Goal: Communication & Community: Answer question/provide support

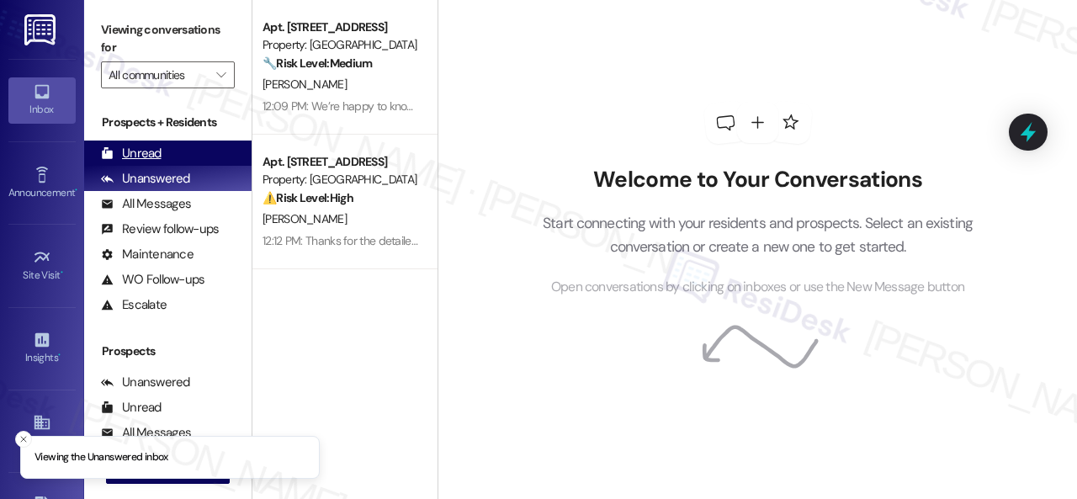
click at [153, 153] on div "Unread" at bounding box center [131, 154] width 61 height 18
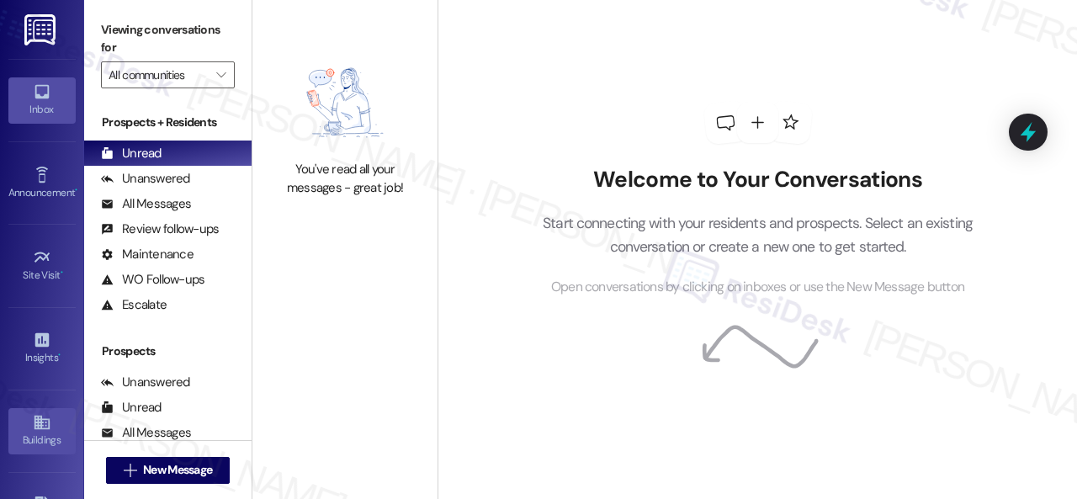
click at [25, 422] on link "Buildings" at bounding box center [41, 430] width 67 height 45
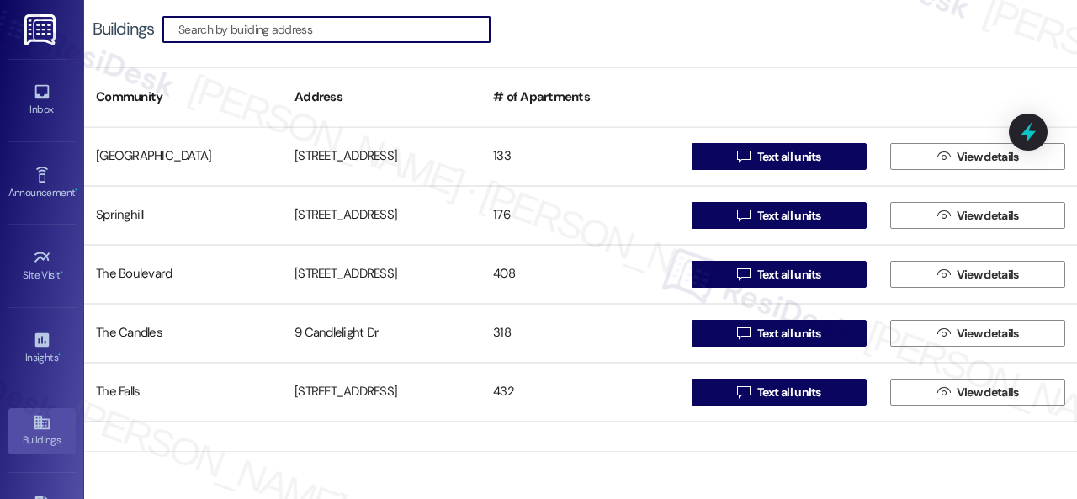
scroll to position [842, 0]
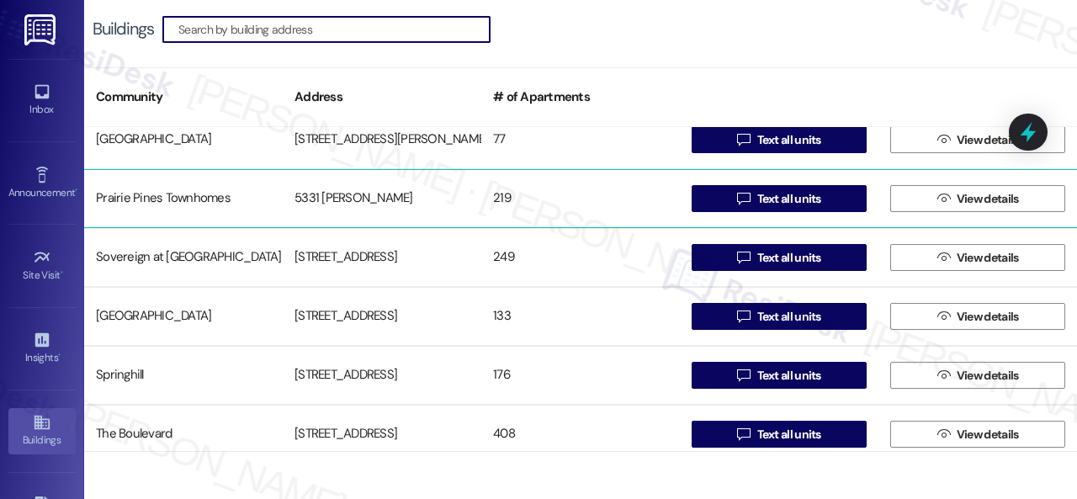
click at [136, 199] on div "Prairie Pines Townhomes" at bounding box center [183, 199] width 199 height 34
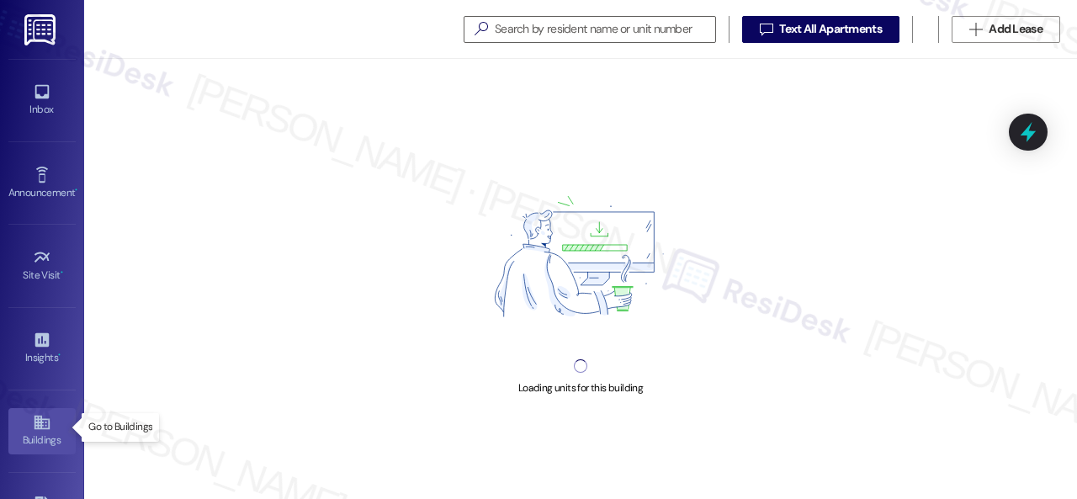
click at [61, 413] on link "Buildings" at bounding box center [41, 430] width 67 height 45
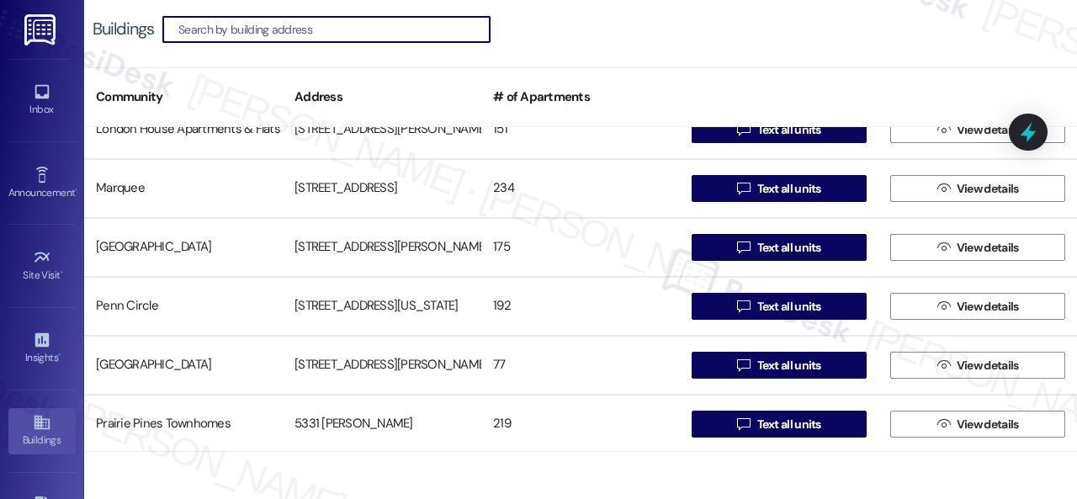
scroll to position [673, 0]
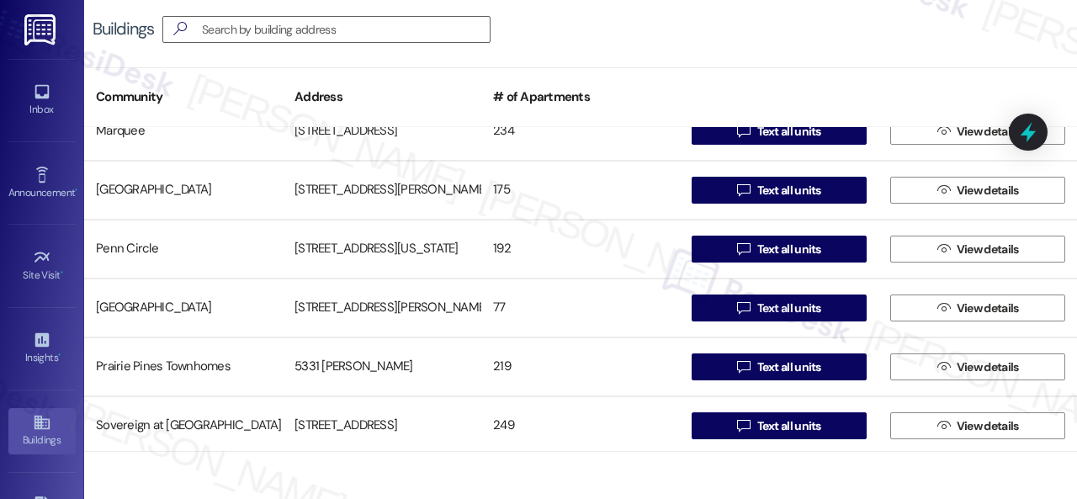
click at [150, 306] on div "[GEOGRAPHIC_DATA]" at bounding box center [183, 308] width 199 height 34
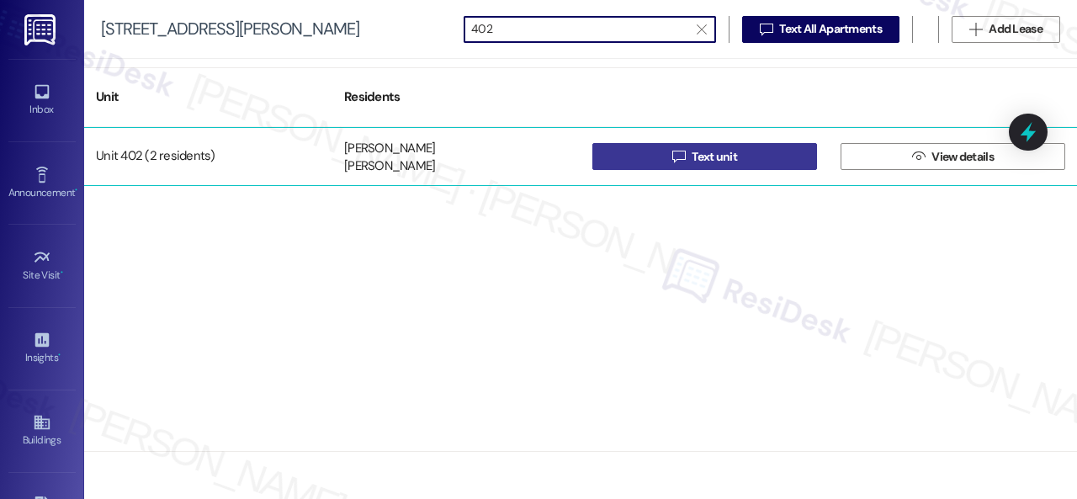
type input "402"
click at [695, 166] on span " Text unit" at bounding box center [705, 156] width 72 height 25
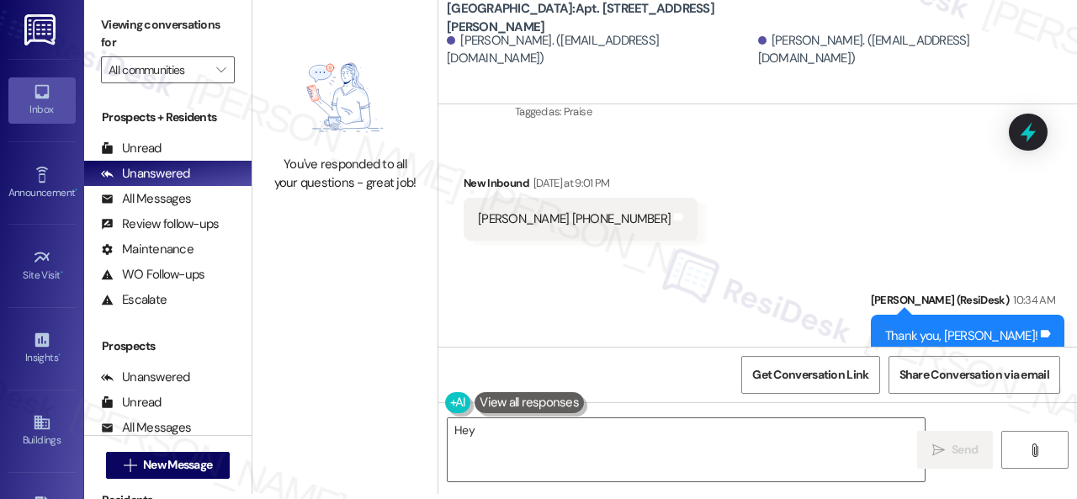
scroll to position [3377, 0]
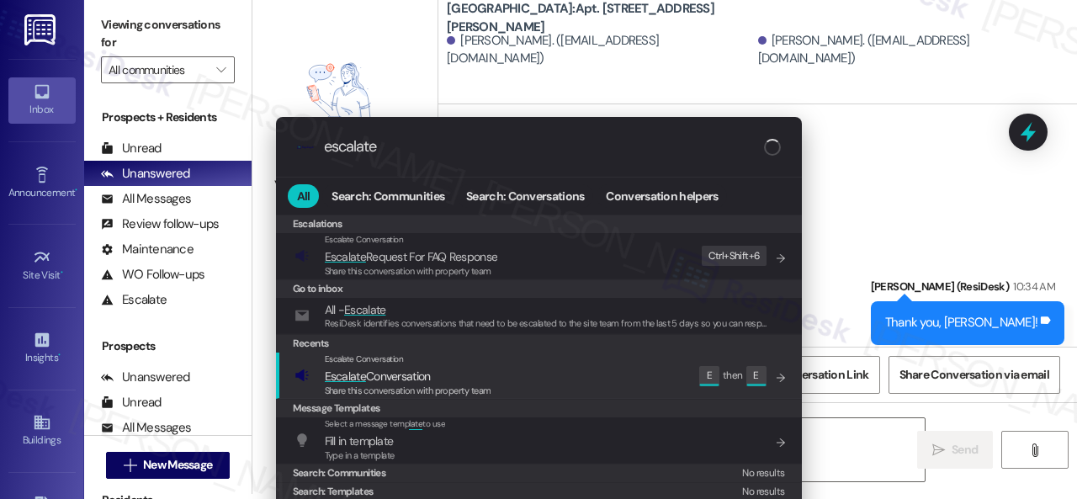
type input "escalate"
click at [370, 380] on span "Escalate Conversation" at bounding box center [378, 376] width 106 height 15
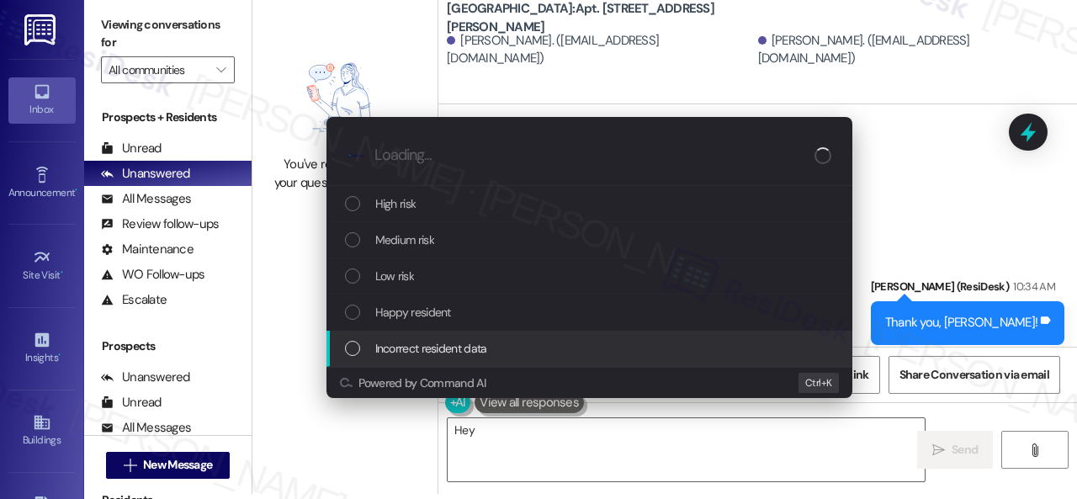
click at [409, 354] on span "Incorrect resident data" at bounding box center [431, 348] width 112 height 19
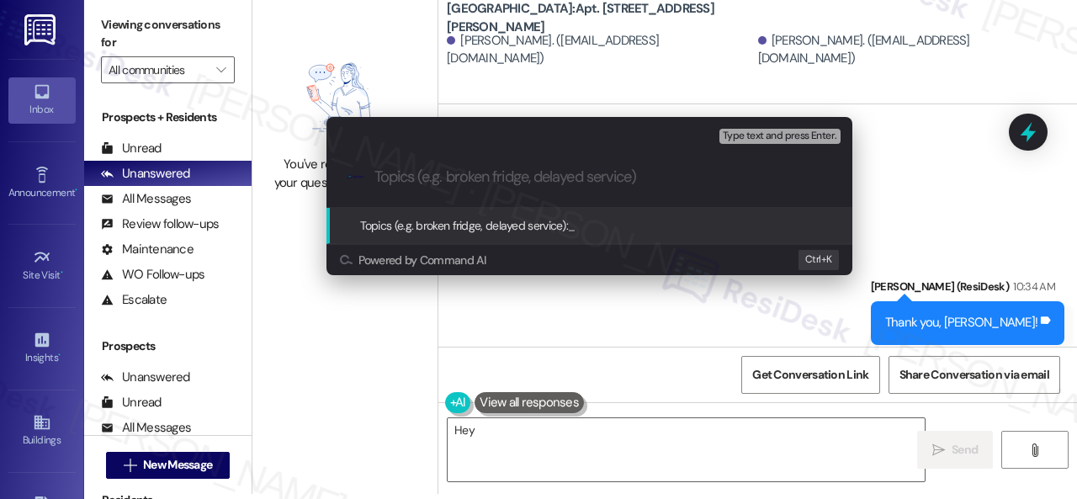
click at [529, 176] on input "Topics (e.g. broken fridge, delayed service)" at bounding box center [603, 177] width 457 height 18
paste input "The name “[PERSON_NAME]” should be added and entered under [PHONE_NUMBER]"
type input "The name “[PERSON_NAME]” should be added and entered under [PHONE_NUMBER]"
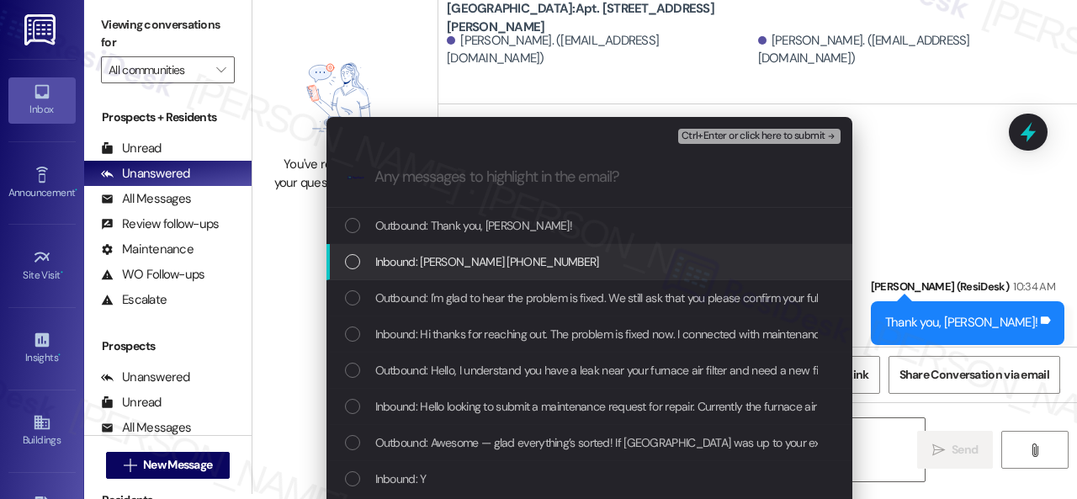
click at [530, 258] on span "Inbound: [PERSON_NAME] [PHONE_NUMBER]" at bounding box center [487, 262] width 224 height 19
click at [710, 132] on span "Ctrl+Enter or click here to submit" at bounding box center [754, 136] width 144 height 12
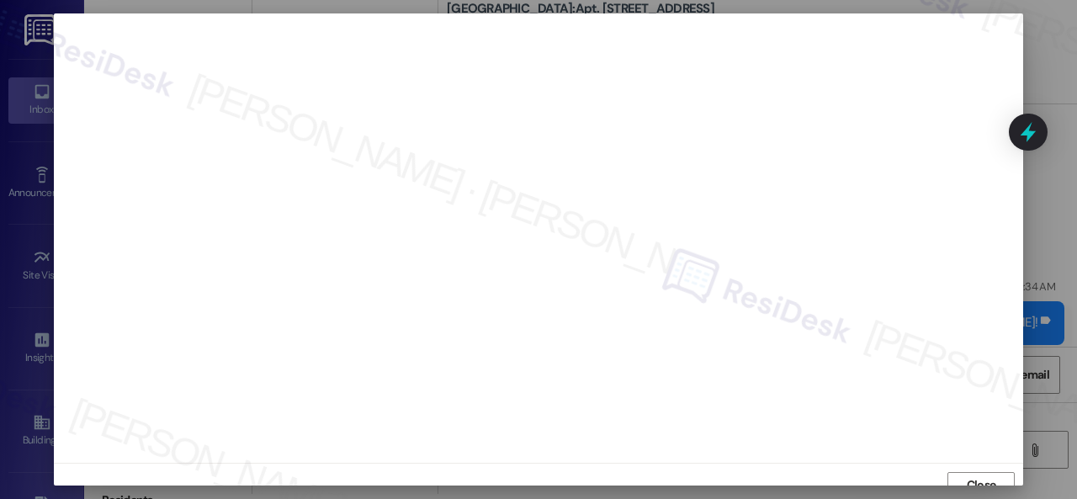
scroll to position [13, 0]
click at [959, 471] on button "Close" at bounding box center [981, 473] width 67 height 27
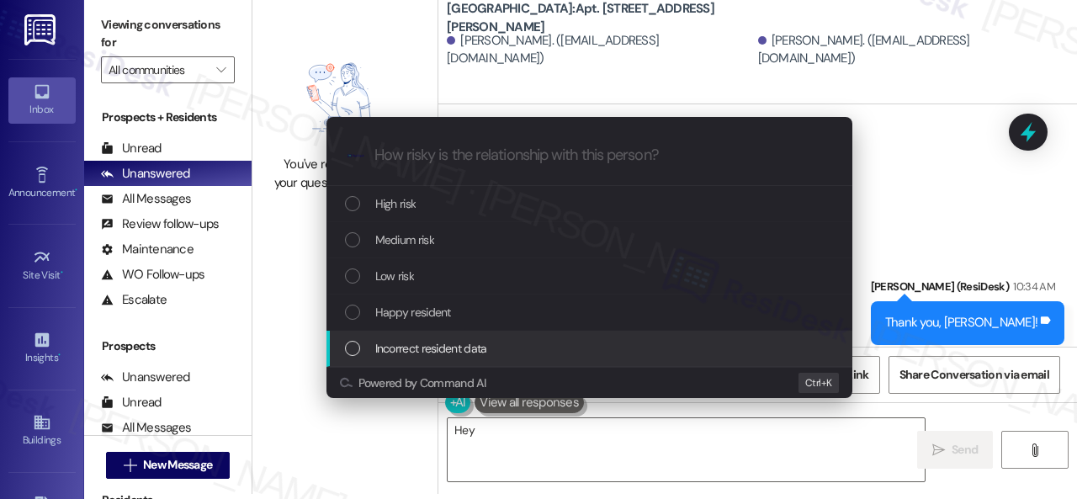
click at [411, 340] on span "Incorrect resident data" at bounding box center [431, 348] width 112 height 19
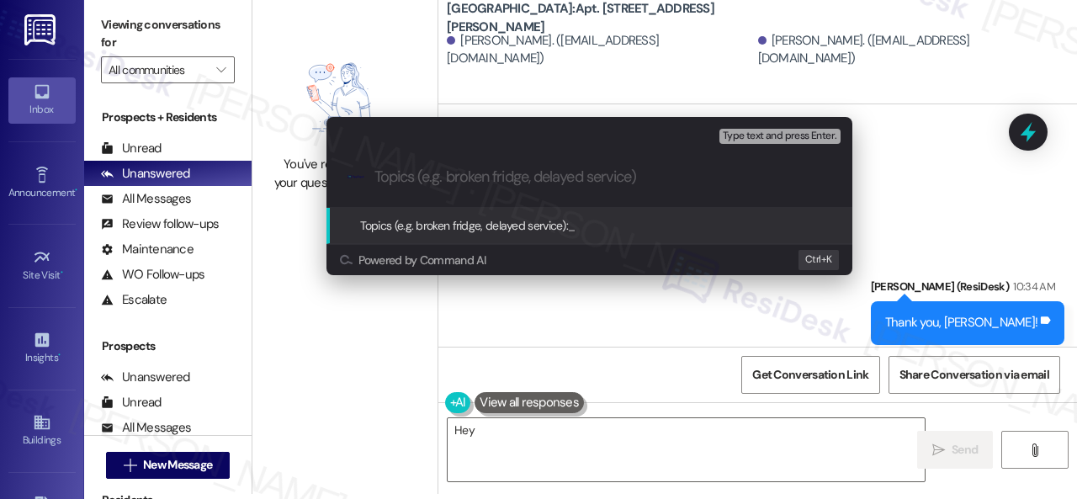
paste input "The name “[PERSON_NAME]” should be added and entered under [PHONE_NUMBER]"
type input "The name “[PERSON_NAME]” should be added and entered under [PHONE_NUMBER]"
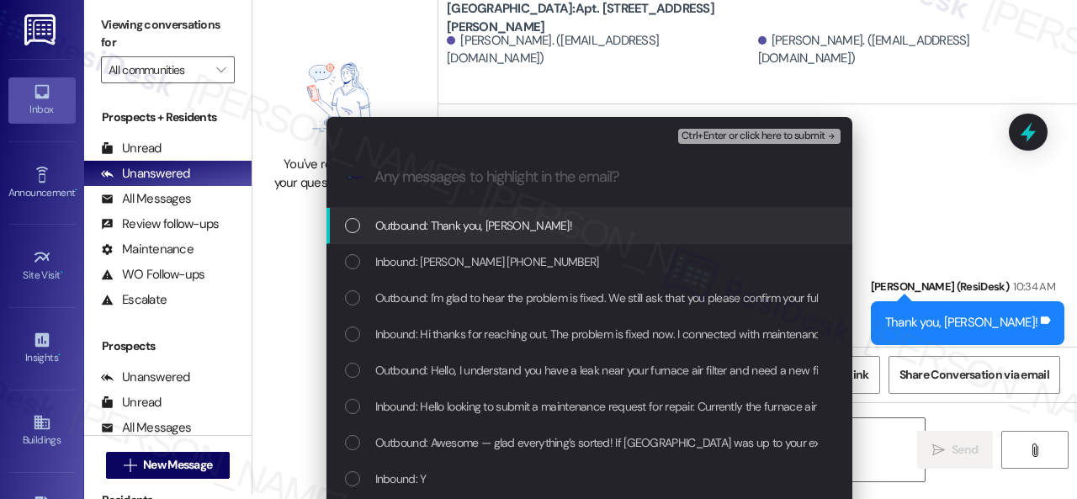
scroll to position [0, 0]
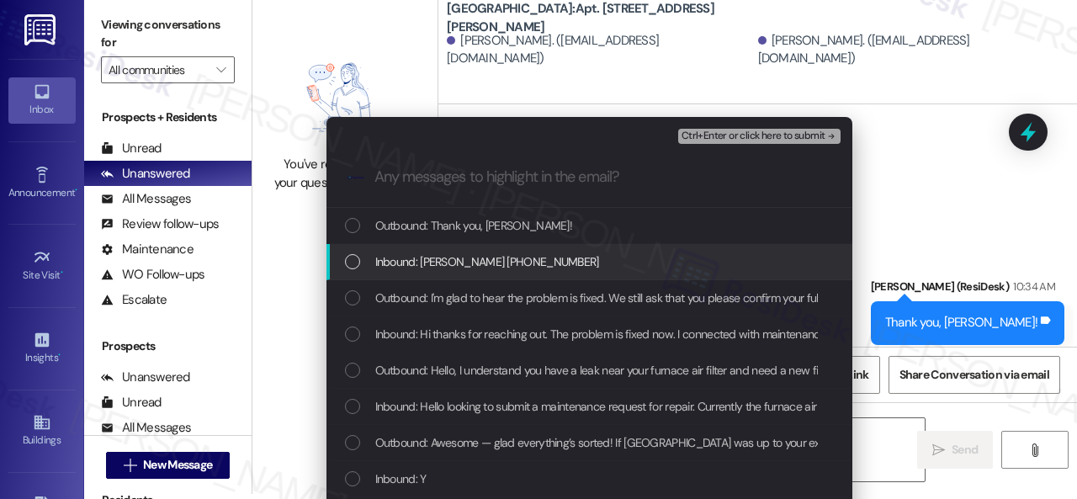
click at [475, 263] on span "Inbound: [PERSON_NAME] [PHONE_NUMBER]" at bounding box center [487, 262] width 224 height 19
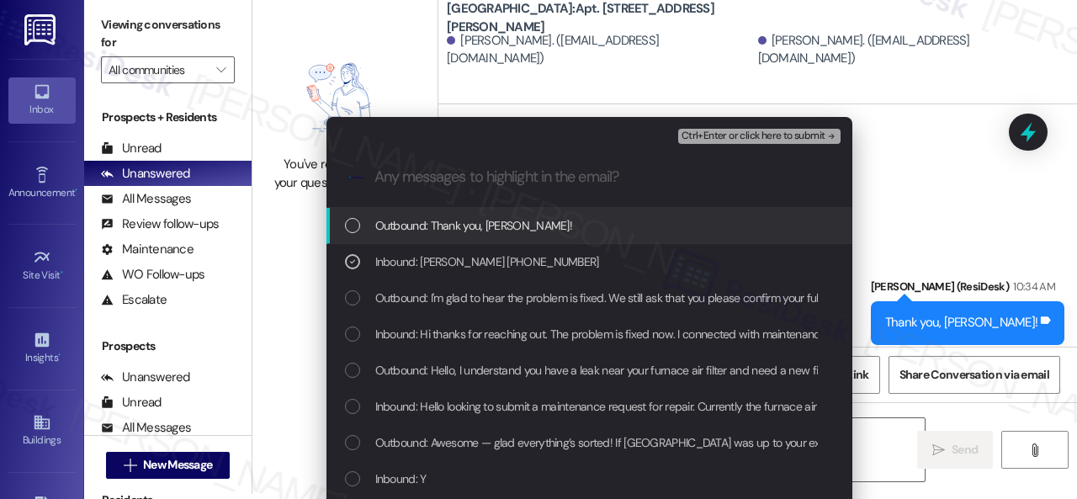
click at [723, 132] on span "Ctrl+Enter or click here to submit" at bounding box center [754, 136] width 144 height 12
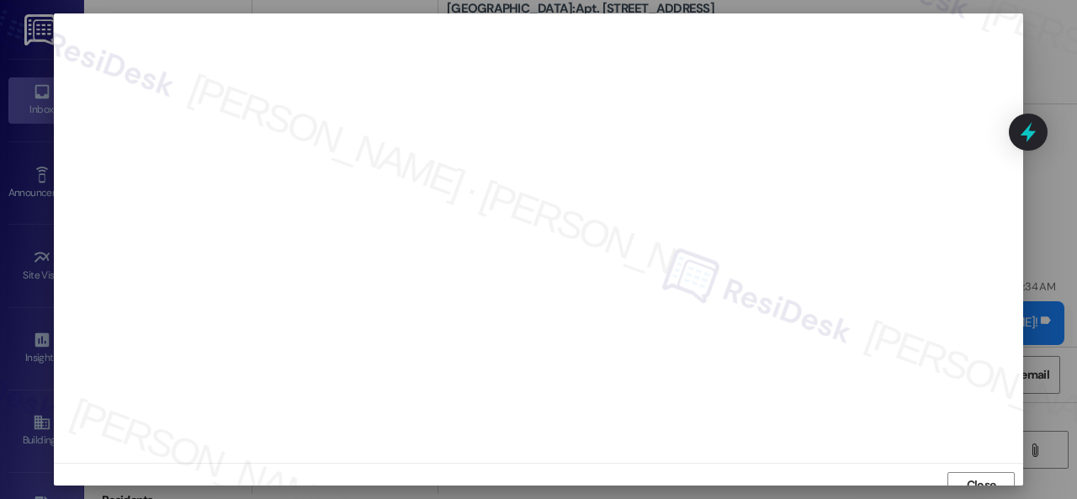
scroll to position [13, 0]
click at [985, 464] on span "Close" at bounding box center [981, 473] width 29 height 18
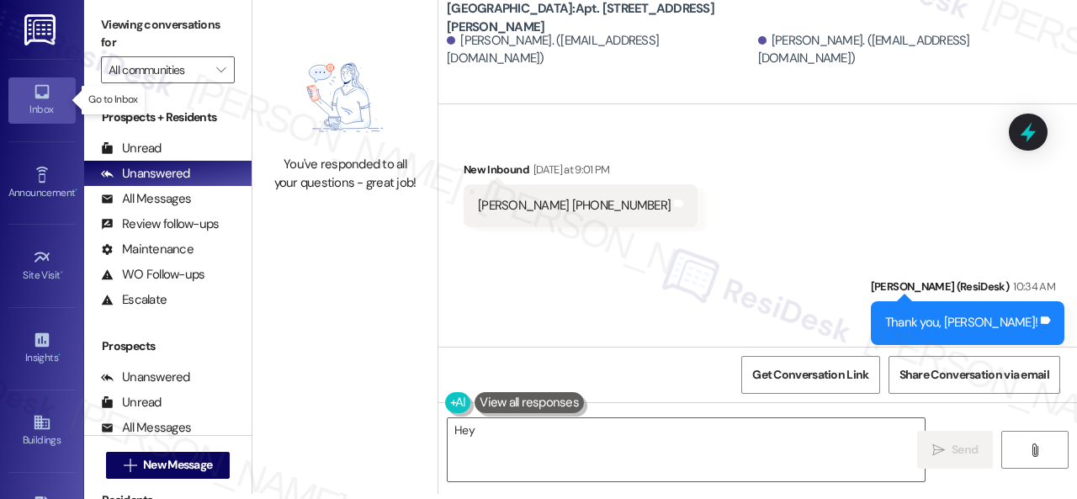
click at [32, 113] on div "Inbox" at bounding box center [42, 109] width 84 height 17
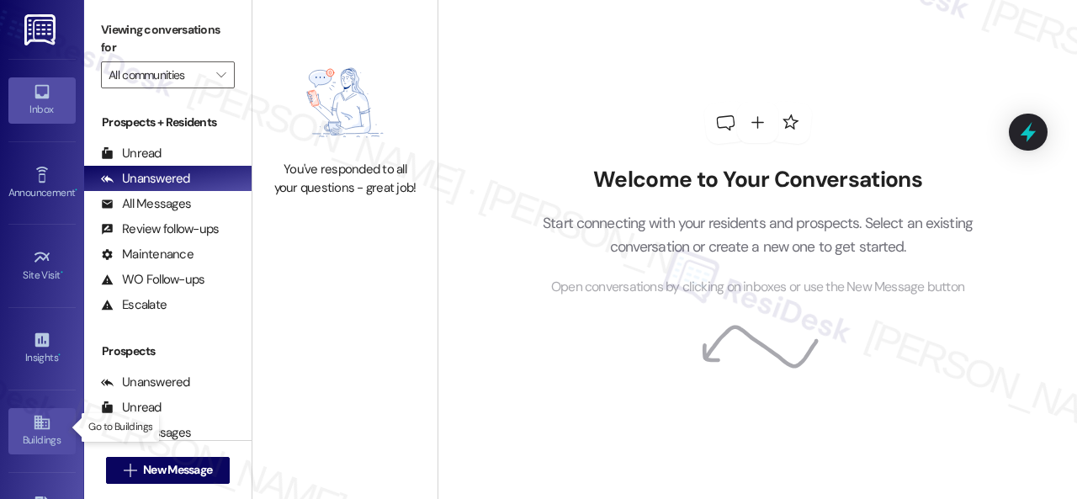
click at [44, 432] on div "Buildings" at bounding box center [42, 440] width 84 height 17
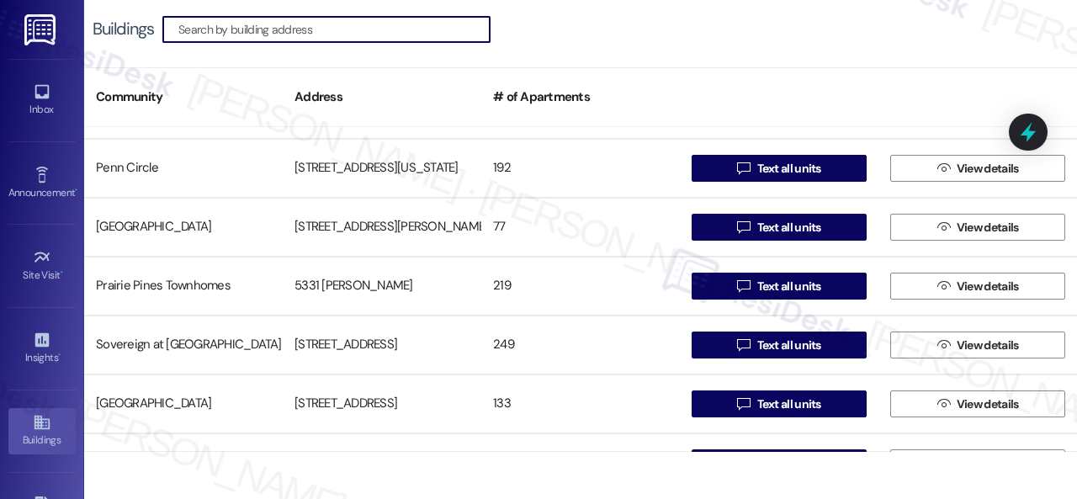
scroll to position [758, 0]
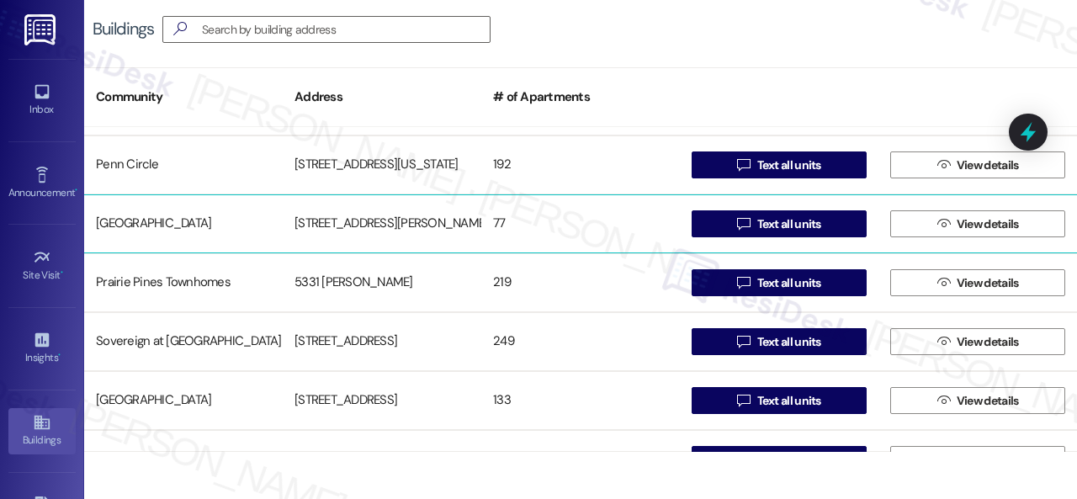
click at [184, 210] on div "[GEOGRAPHIC_DATA]" at bounding box center [183, 224] width 199 height 34
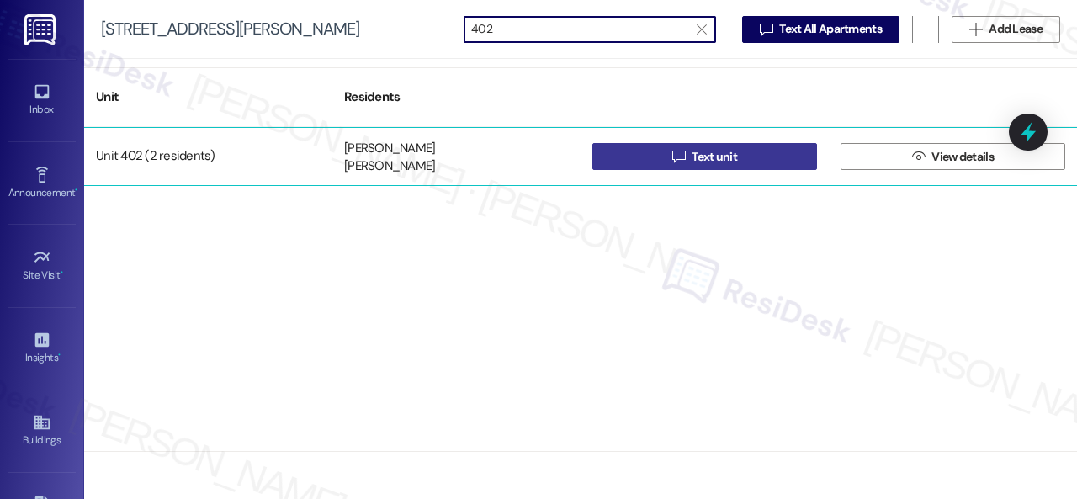
type input "402"
click at [630, 154] on button " Text unit" at bounding box center [705, 156] width 225 height 27
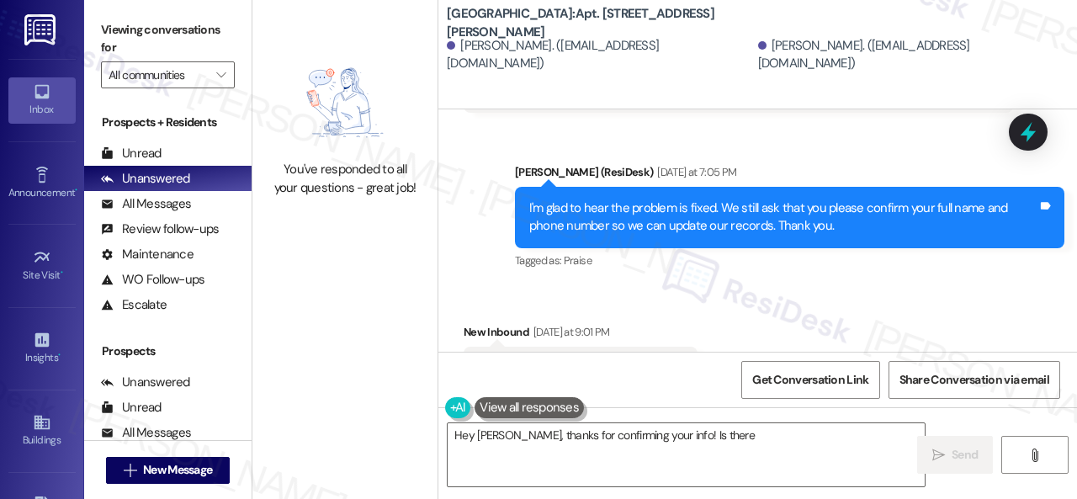
scroll to position [3234, 0]
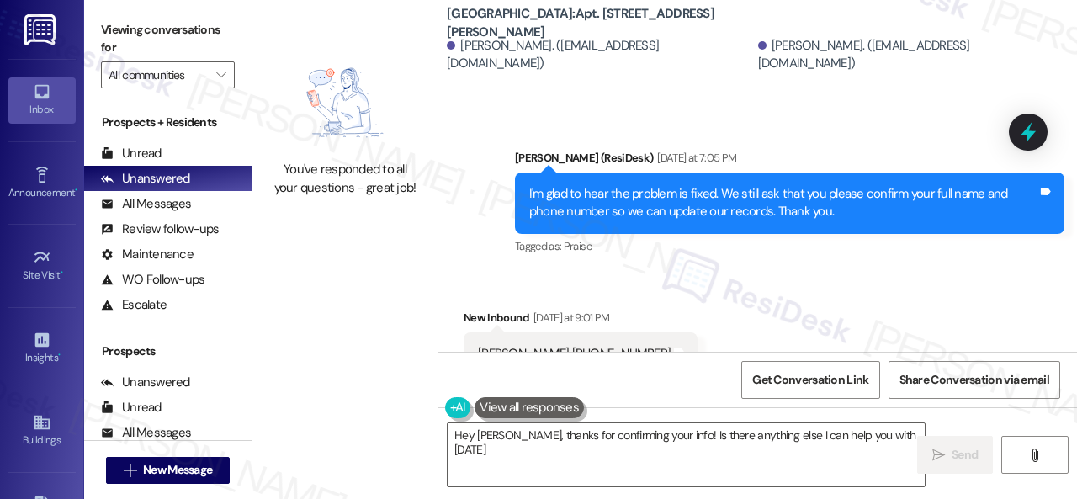
type textarea "Hey [PERSON_NAME], thanks for confirming your info! Is there anything else I ca…"
drag, startPoint x: 471, startPoint y: 315, endPoint x: 658, endPoint y: 314, distance: 186.9
click at [658, 332] on div "Taylor Podschweit 630-258-0386 Tags and notes" at bounding box center [581, 353] width 234 height 43
copy div "[PERSON_NAME] [PHONE_NUMBER]"
click at [821, 233] on div "Sent via SMS Sarah (ResiDesk) Yesterday at 7:05 PM I'm glad to hear the problem…" at bounding box center [790, 203] width 575 height 135
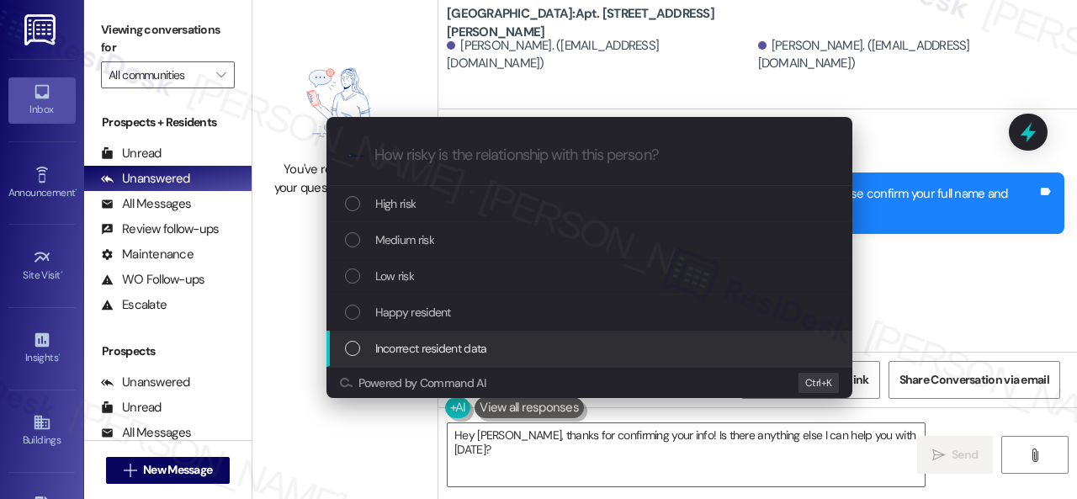
click at [401, 356] on span "Incorrect resident data" at bounding box center [431, 348] width 112 height 19
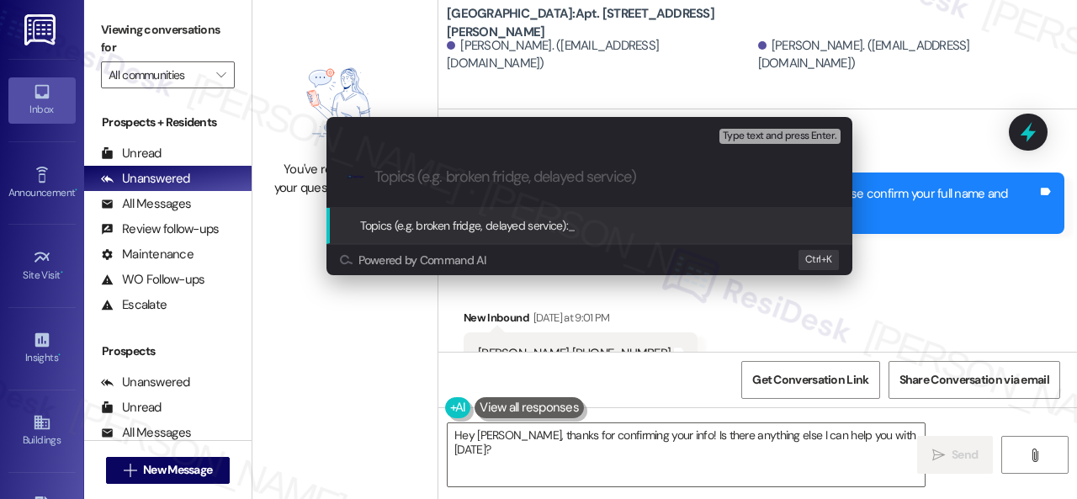
click at [482, 173] on input "Topics (e.g. broken fridge, delayed service)" at bounding box center [603, 177] width 457 height 18
paste input "[PERSON_NAME] [PHONE_NUMBER]"
type input "Please add Taylor Podschweit 630-258-0386"
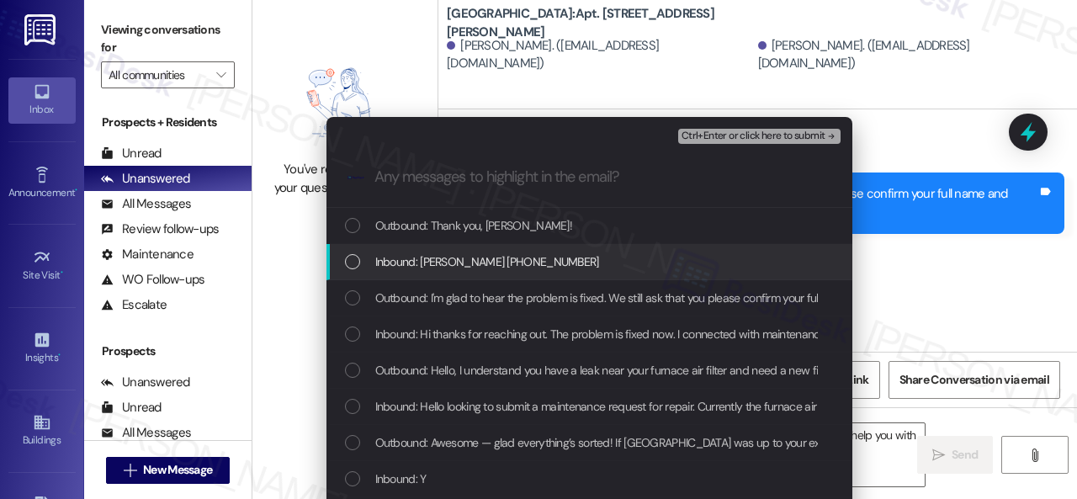
click at [485, 269] on span "Inbound: [PERSON_NAME] [PHONE_NUMBER]" at bounding box center [487, 262] width 224 height 19
click at [718, 144] on div "Ctrl+Enter or click here to submit" at bounding box center [761, 136] width 166 height 22
click at [720, 136] on span "Ctrl+Enter or click here to submit" at bounding box center [754, 136] width 144 height 12
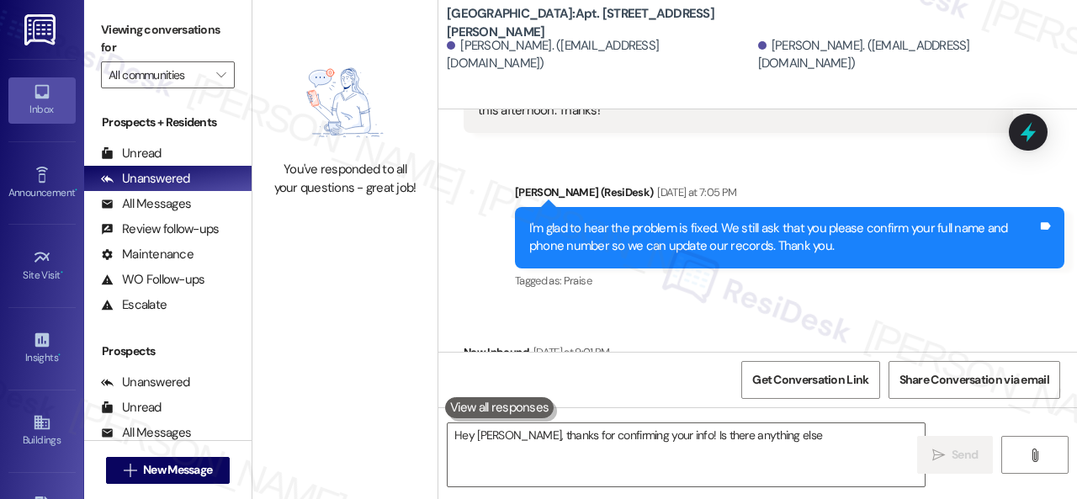
scroll to position [3259, 0]
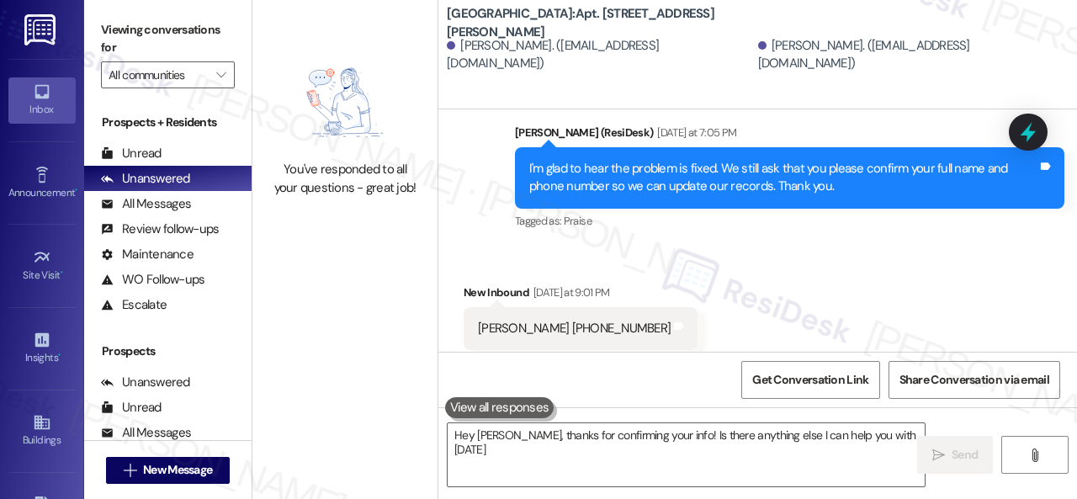
type textarea "Hey [PERSON_NAME], thanks for confirming your info! Is there anything else I ca…"
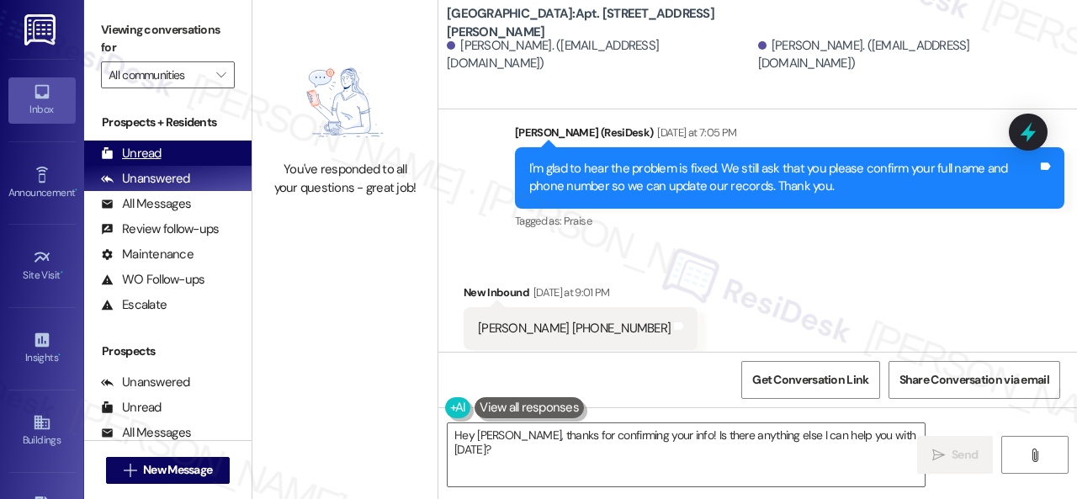
click at [141, 154] on div "Unread" at bounding box center [131, 154] width 61 height 18
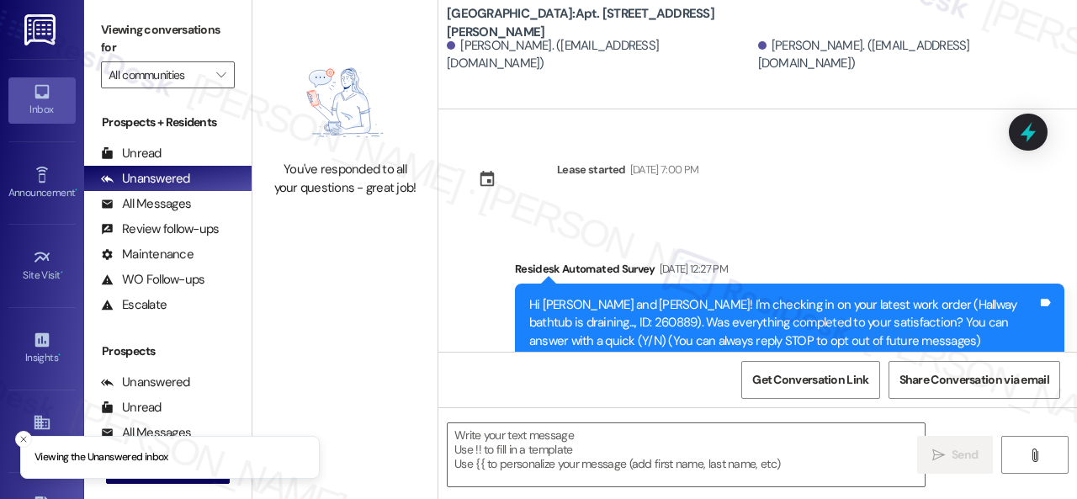
type textarea "Fetching suggested responses. Please feel free to read through the conversation…"
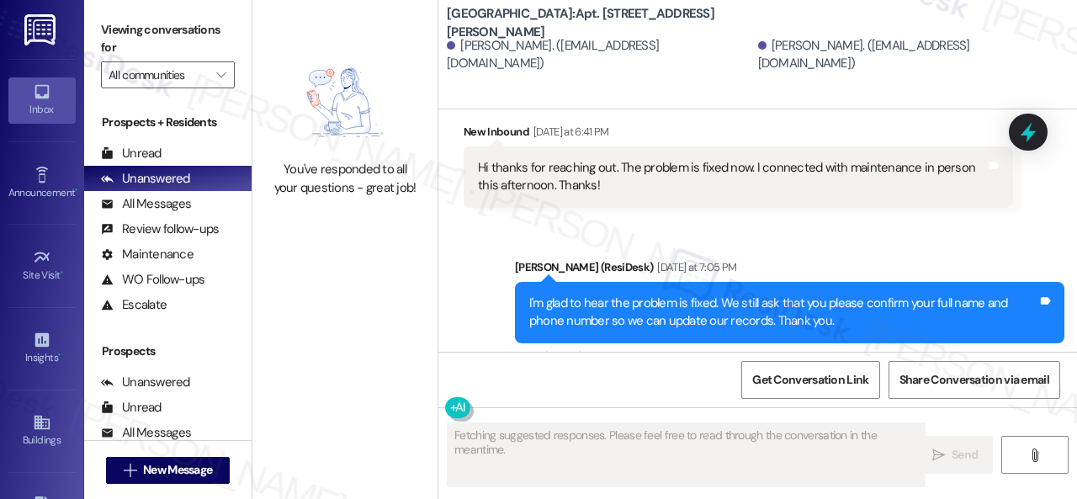
scroll to position [3259, 0]
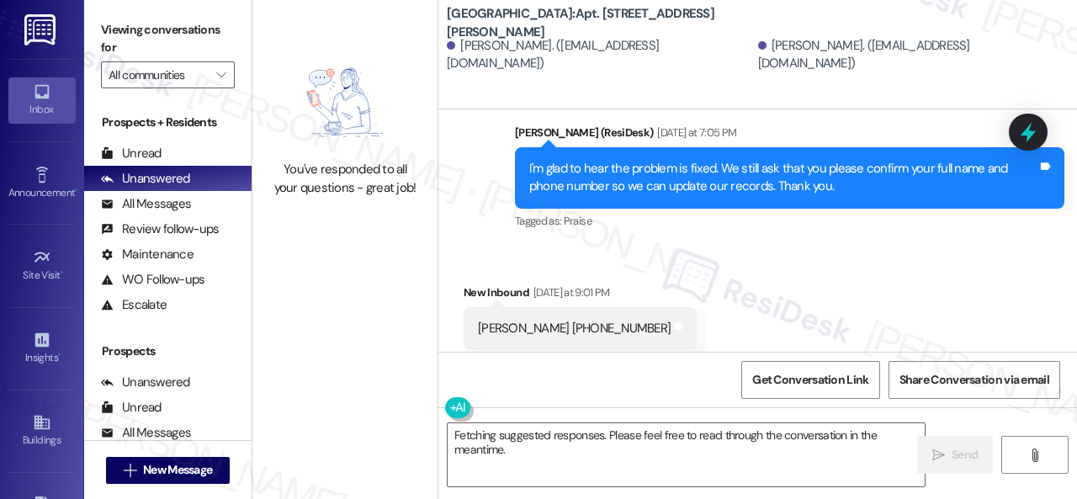
click at [735, 246] on div "Received via SMS New Inbound [DATE] at 9:01 PM [PERSON_NAME] [PHONE_NUMBER] Tag…" at bounding box center [758, 317] width 639 height 142
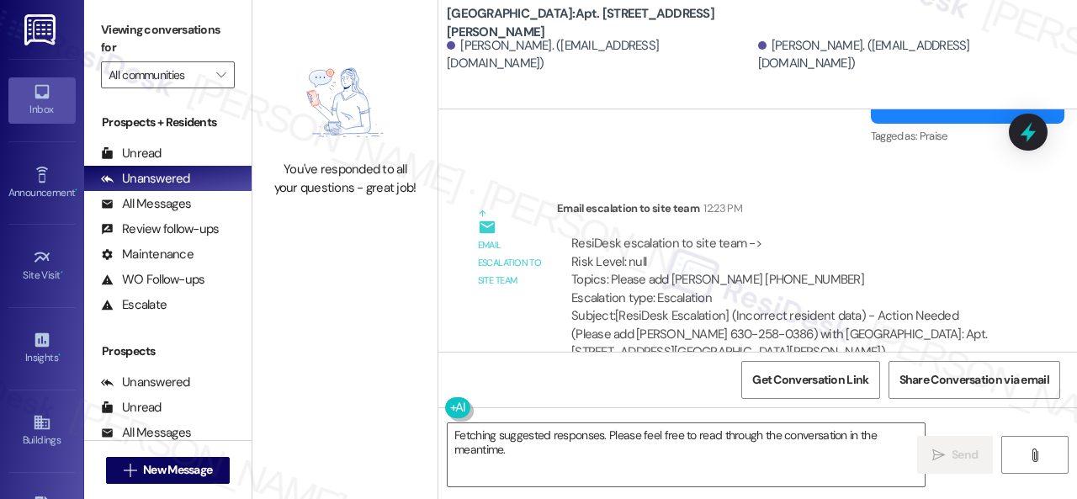
scroll to position [5, 0]
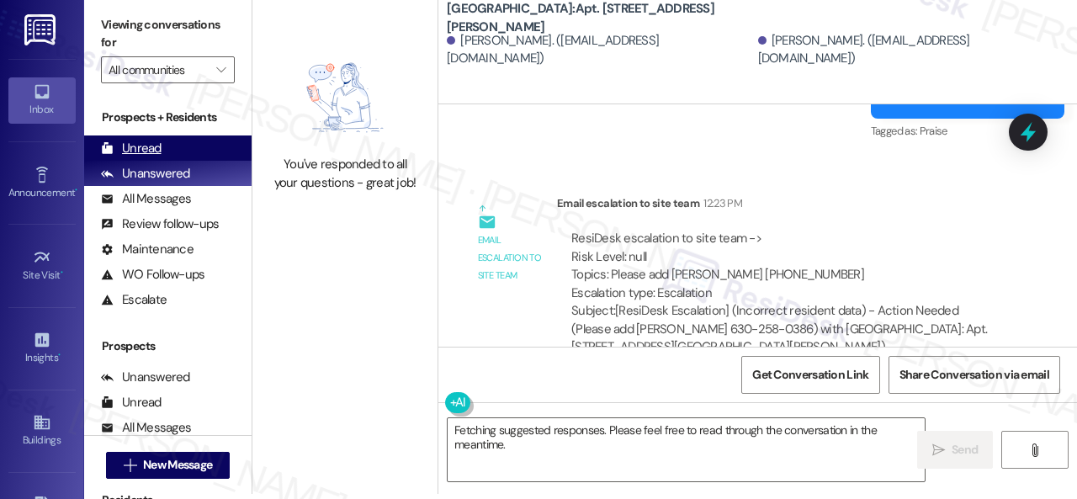
click at [136, 144] on div "Unread" at bounding box center [131, 149] width 61 height 18
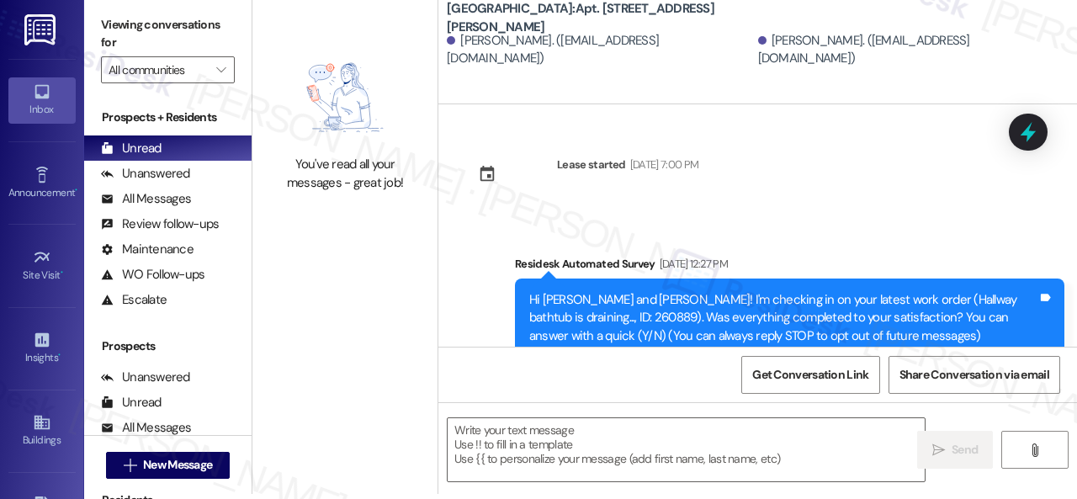
type textarea "Fetching suggested responses. Please feel free to read through the conversation…"
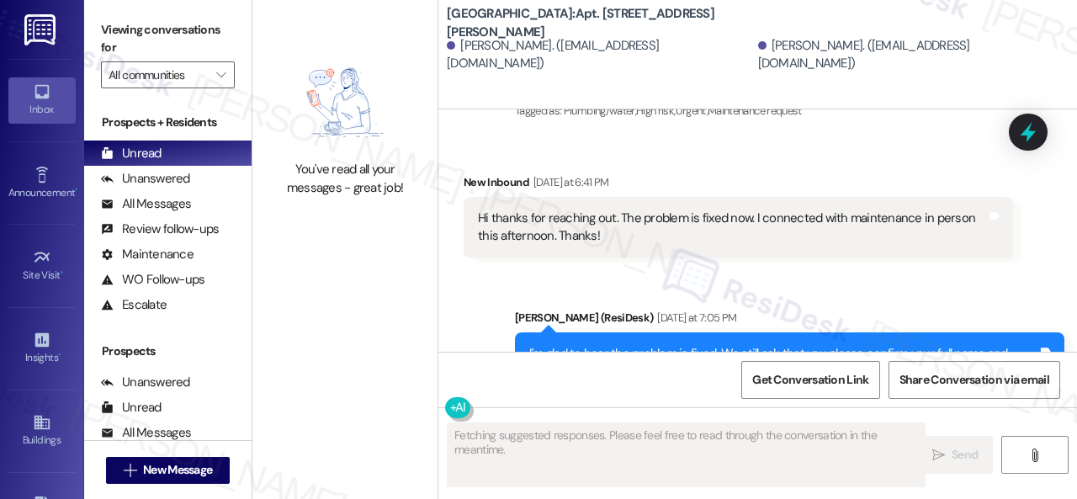
scroll to position [3259, 0]
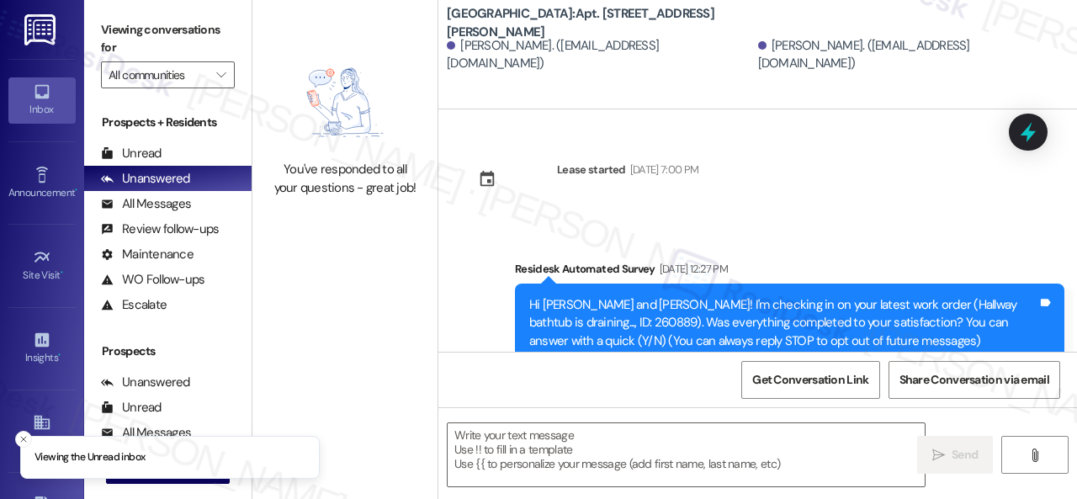
scroll to position [3259, 0]
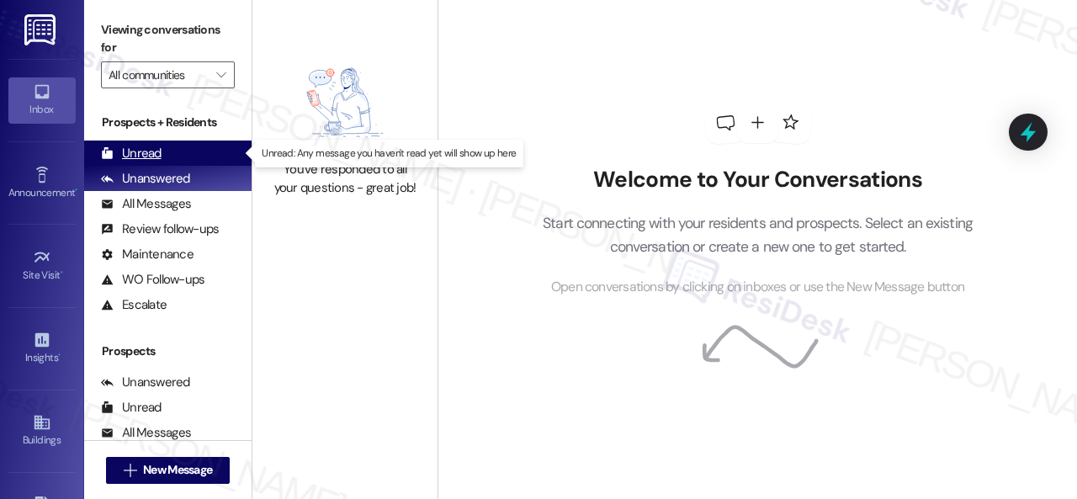
click at [153, 154] on div "Unread" at bounding box center [131, 154] width 61 height 18
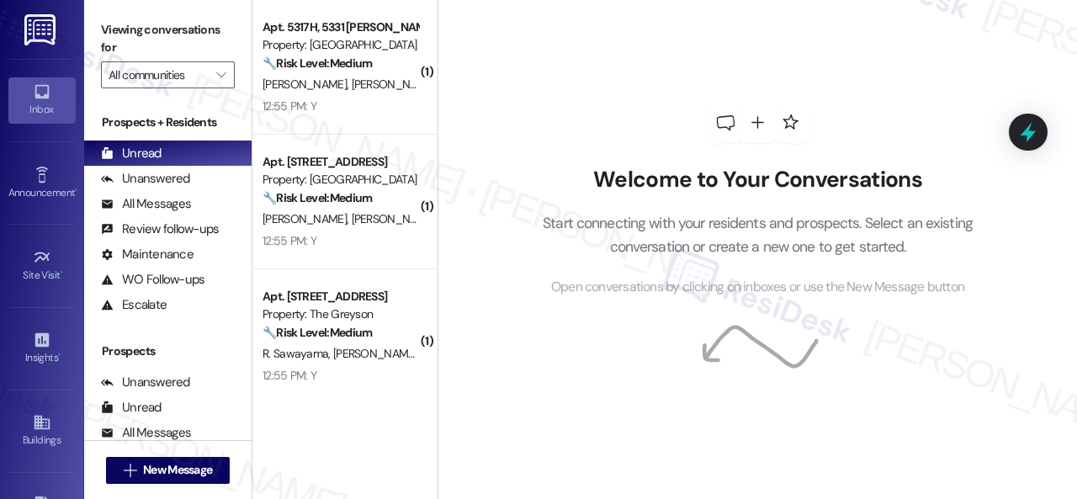
scroll to position [2717, 0]
